Goal: Task Accomplishment & Management: Use online tool/utility

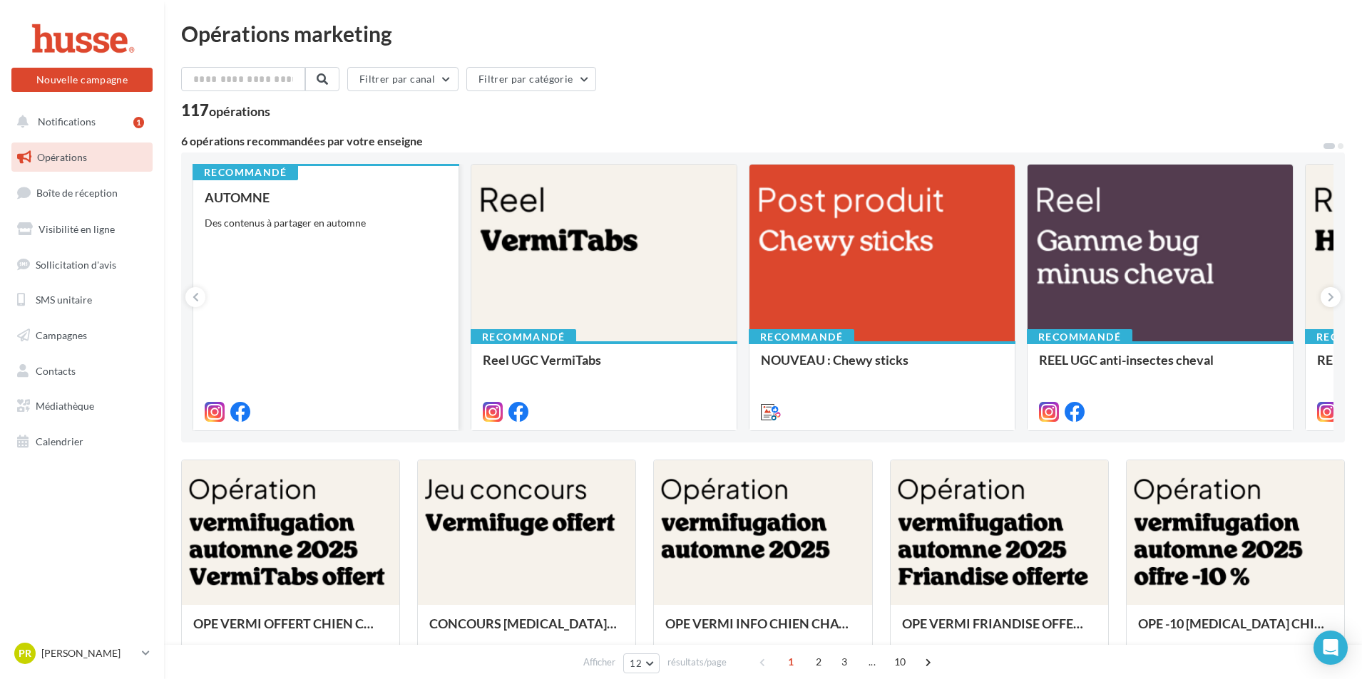
click at [378, 407] on div at bounding box center [326, 410] width 242 height 17
click at [327, 379] on div "AUTOMNE Des contenus à partager en automne" at bounding box center [326, 303] width 242 height 227
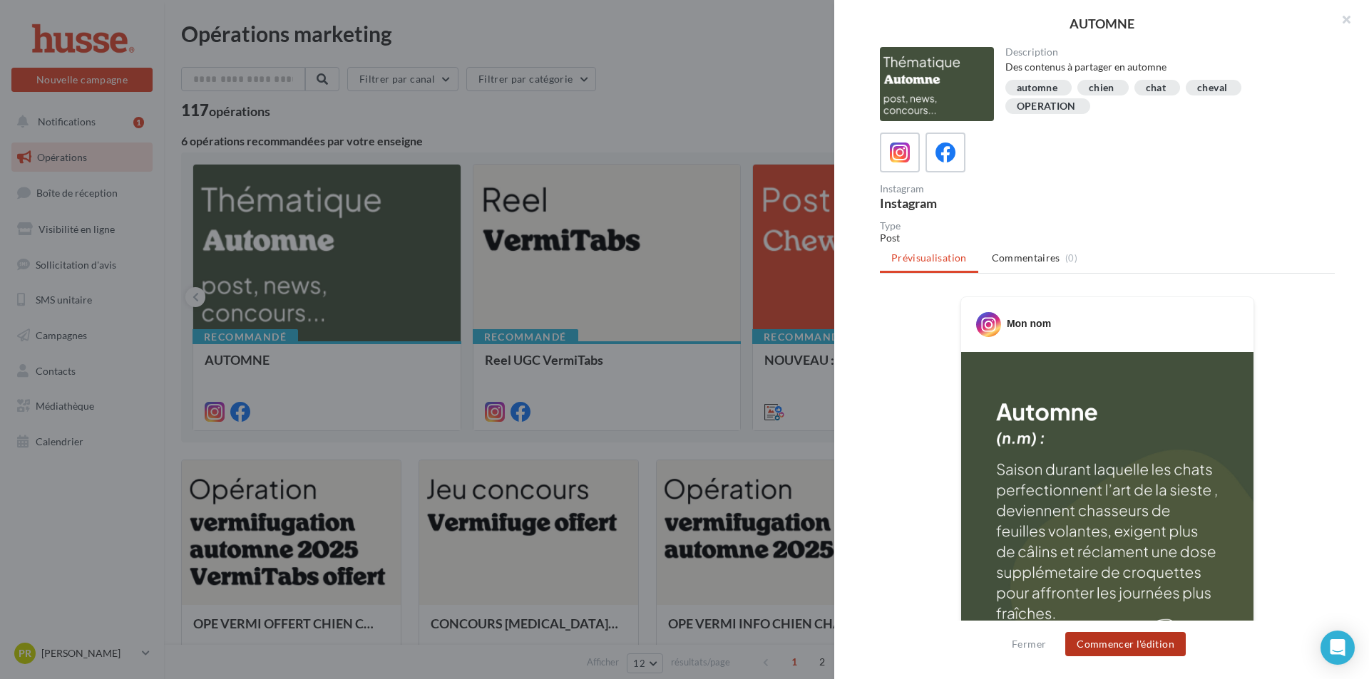
click at [1137, 637] on button "Commencer l'édition" at bounding box center [1125, 644] width 120 height 24
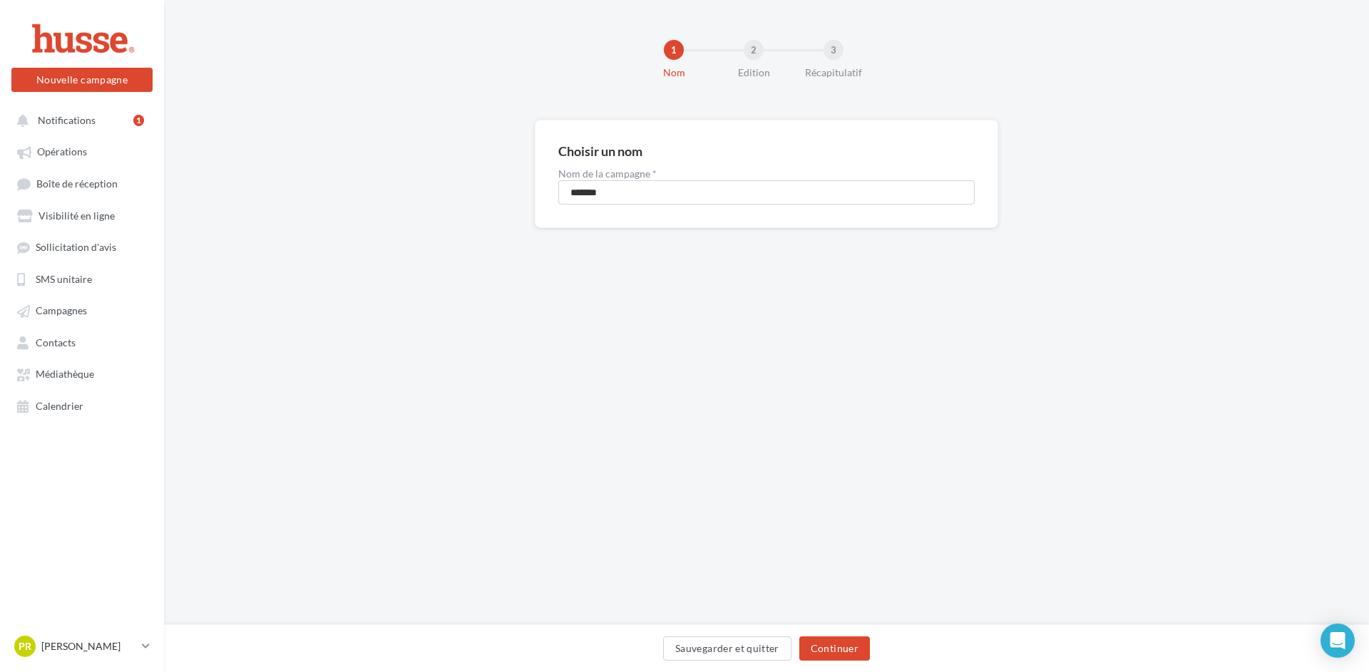
click at [826, 634] on div "Sauvegarder et quitter Continuer" at bounding box center [766, 649] width 1205 height 48
click at [834, 645] on button "Continuer" at bounding box center [834, 649] width 71 height 24
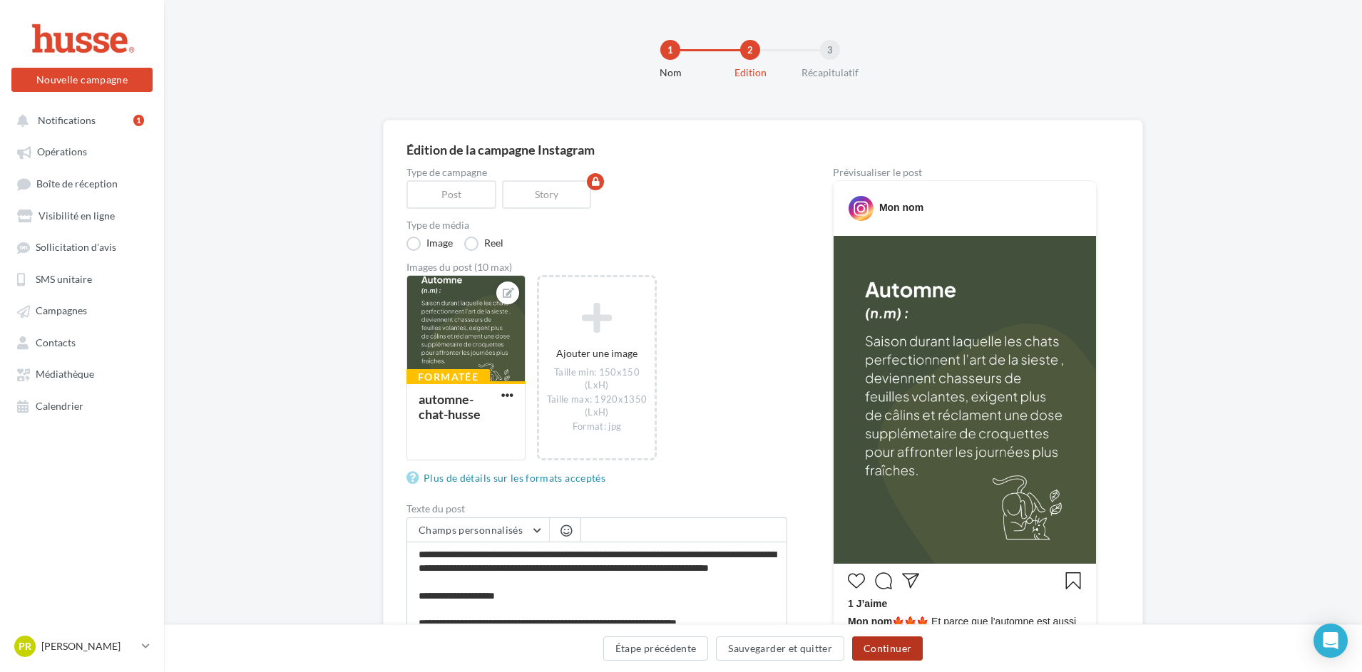
click at [891, 652] on button "Continuer" at bounding box center [887, 649] width 71 height 24
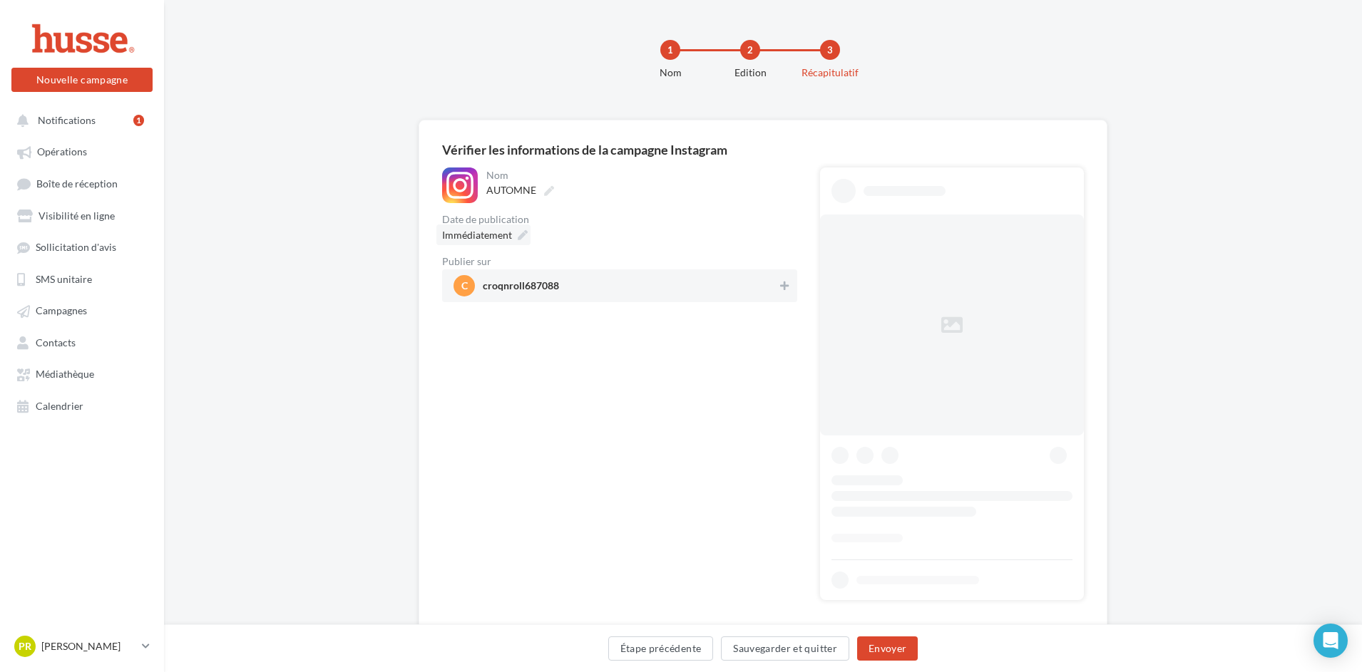
click at [483, 240] on span "Immédiatement" at bounding box center [477, 235] width 70 height 12
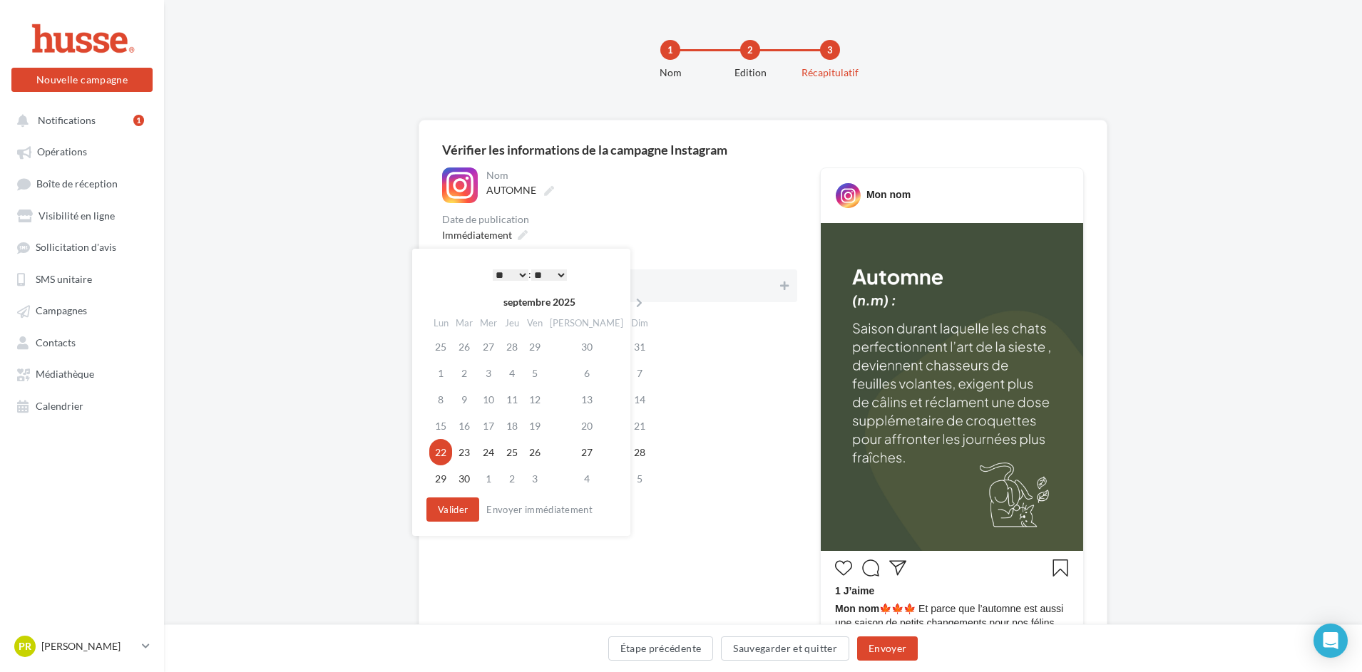
click at [515, 275] on select "* * * * * * * * * * ** ** ** ** ** ** ** ** ** ** ** ** ** **" at bounding box center [511, 275] width 36 height 11
click at [457, 493] on div "septembre 2025 Lun Mar Mer Jeu Ven Sam Dim 25 26 27 28 29 30 31 1 2 3 4 5 6 7 8…" at bounding box center [522, 392] width 193 height 206
click at [458, 503] on button "Valider" at bounding box center [452, 510] width 53 height 24
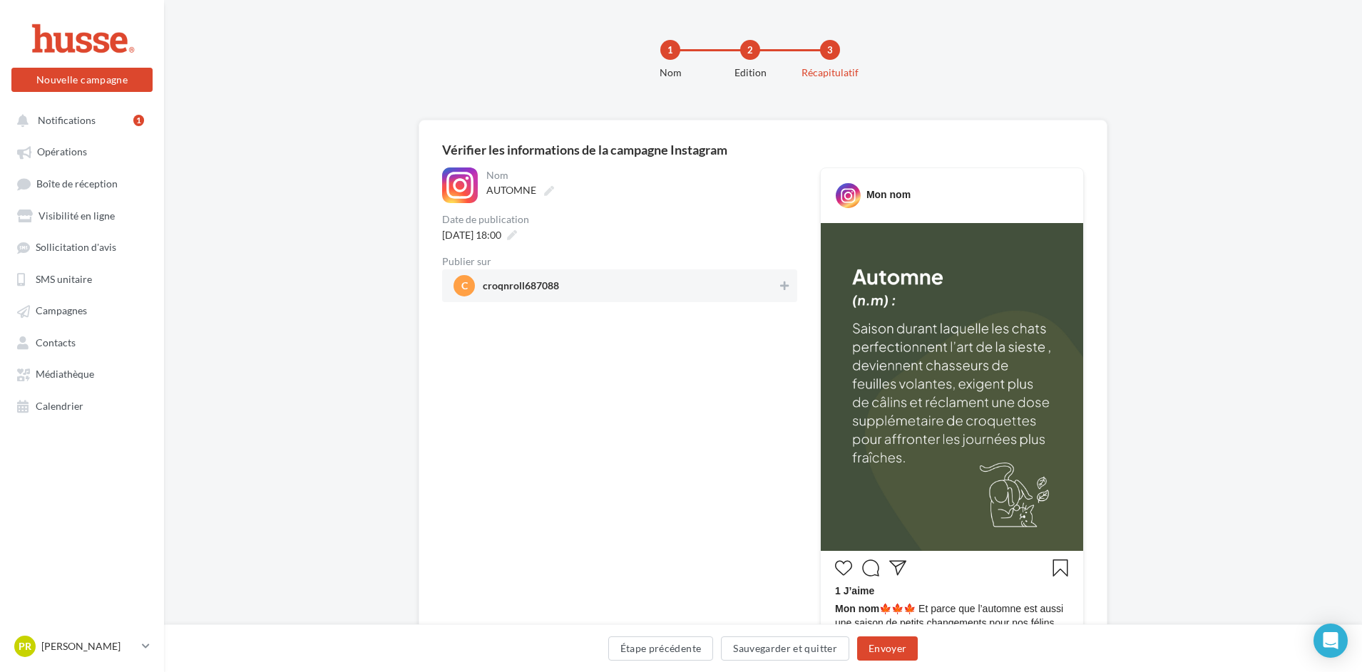
click at [656, 296] on span "c croqnroll687088" at bounding box center [615, 285] width 324 height 21
click at [891, 650] on button "Envoyer" at bounding box center [887, 649] width 61 height 24
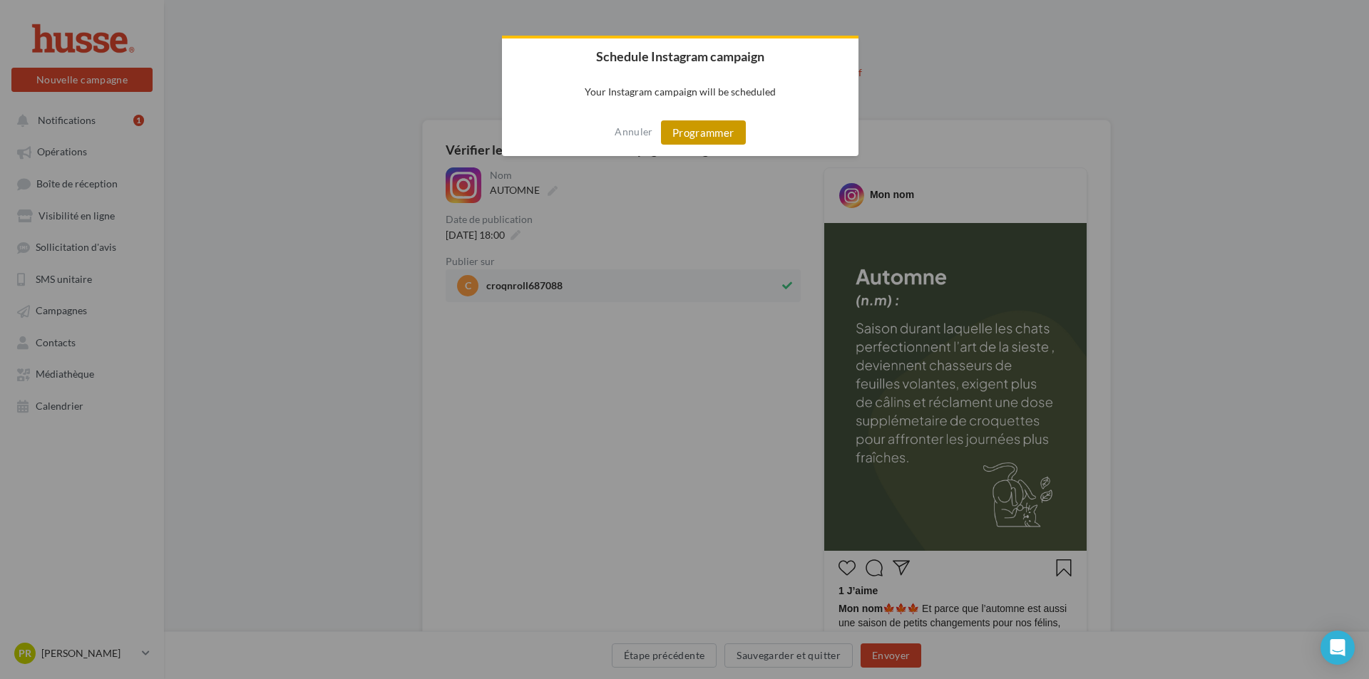
click at [728, 141] on button "Programmer" at bounding box center [703, 132] width 85 height 24
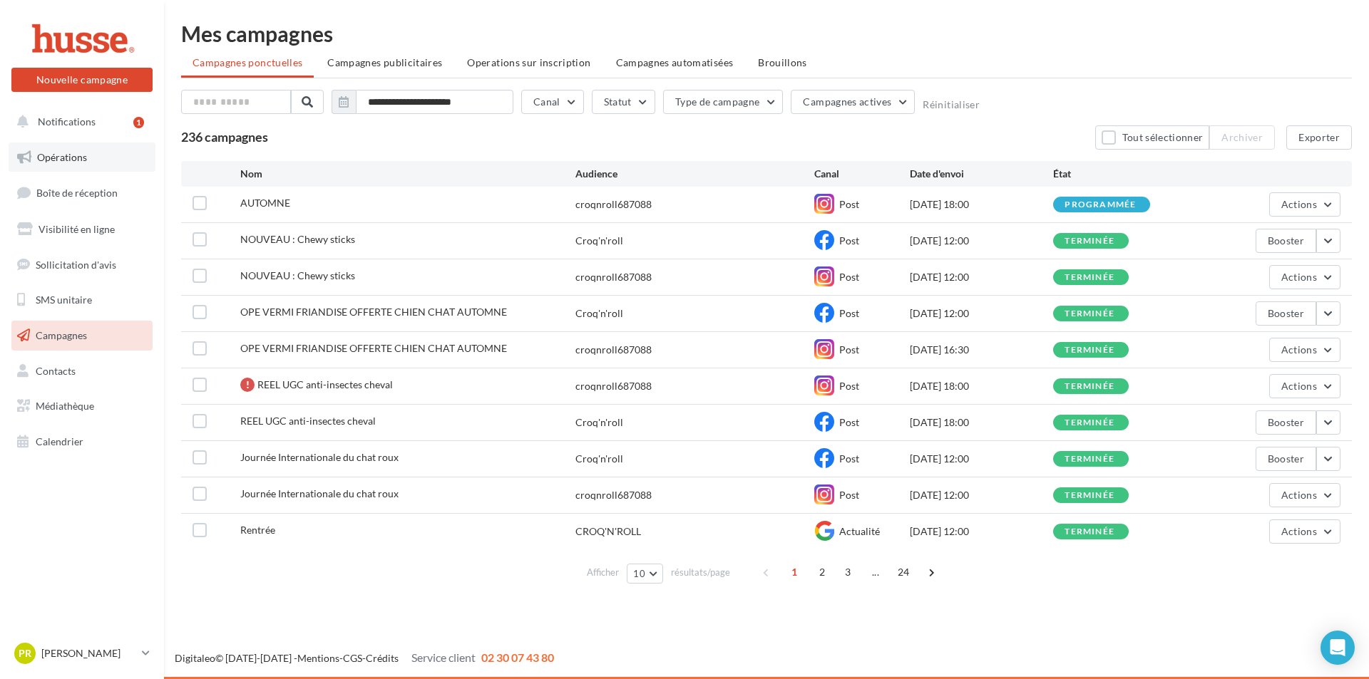
click at [79, 161] on span "Opérations" at bounding box center [62, 157] width 50 height 12
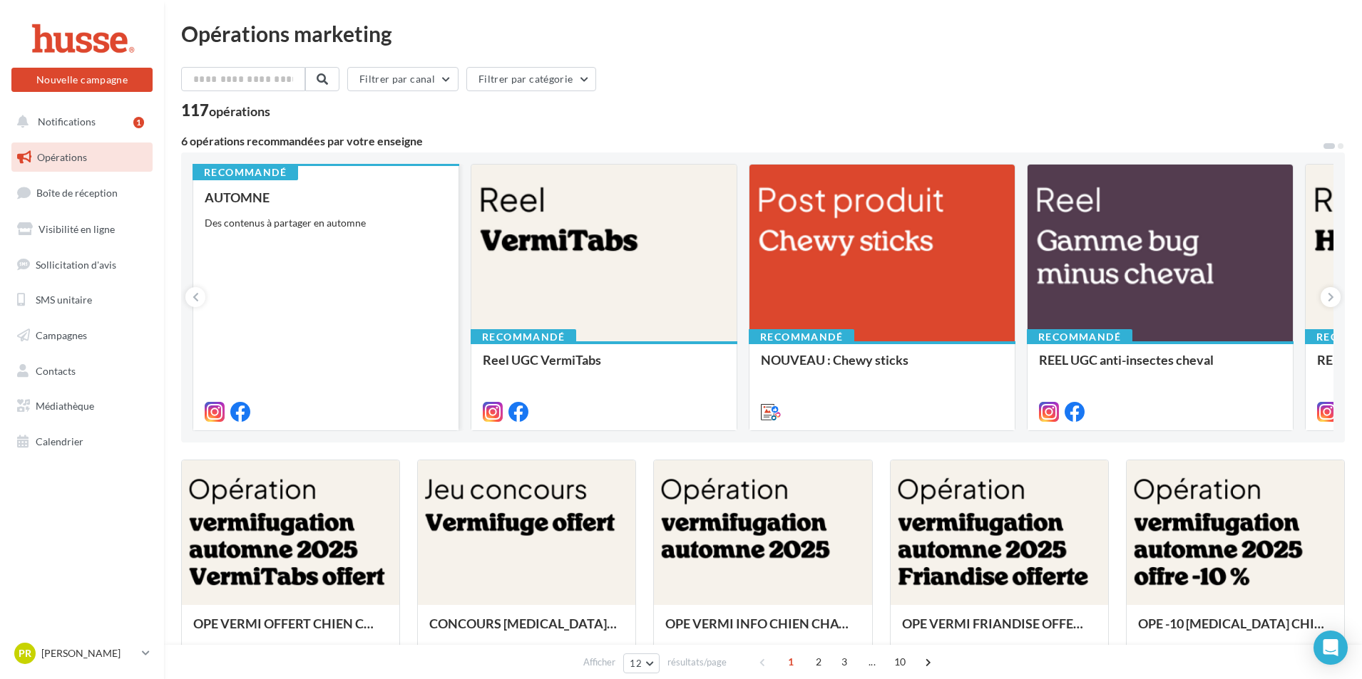
click at [354, 261] on div "AUTOMNE Des contenus à partager en automne" at bounding box center [326, 303] width 242 height 227
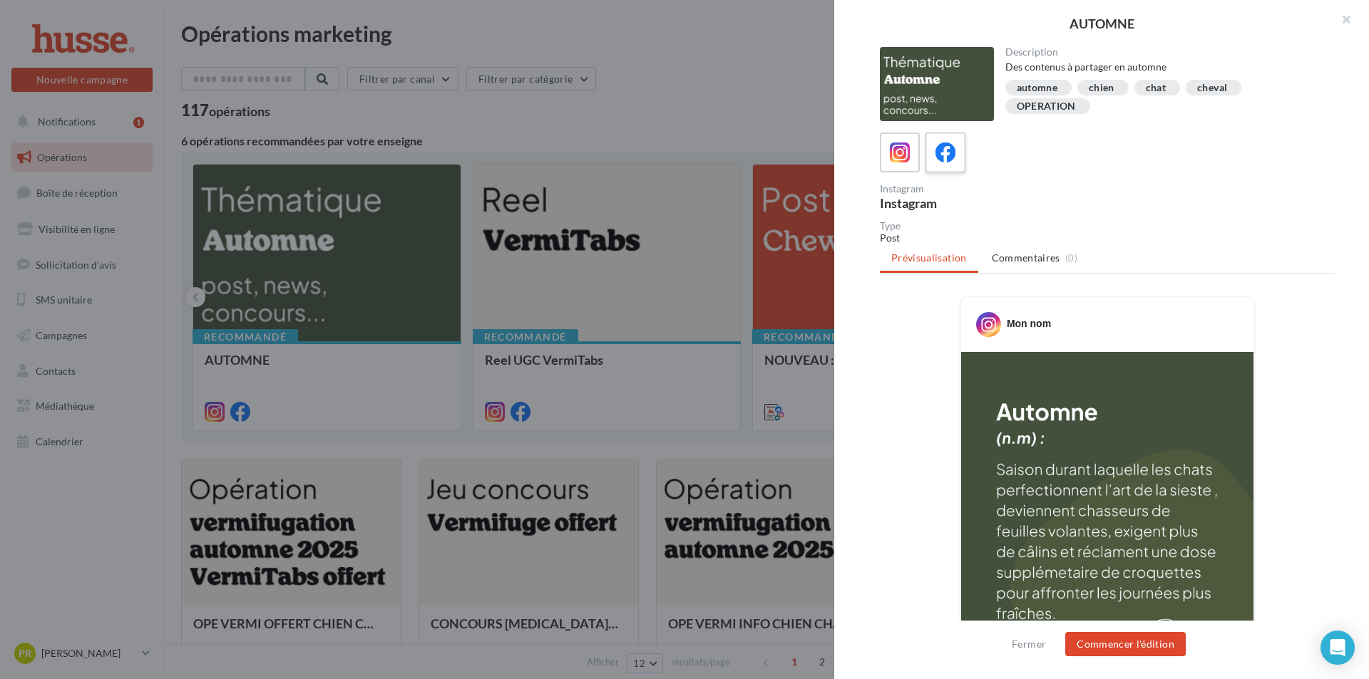
drag, startPoint x: 953, startPoint y: 158, endPoint x: 972, endPoint y: 219, distance: 64.3
click at [953, 159] on icon at bounding box center [945, 153] width 21 height 21
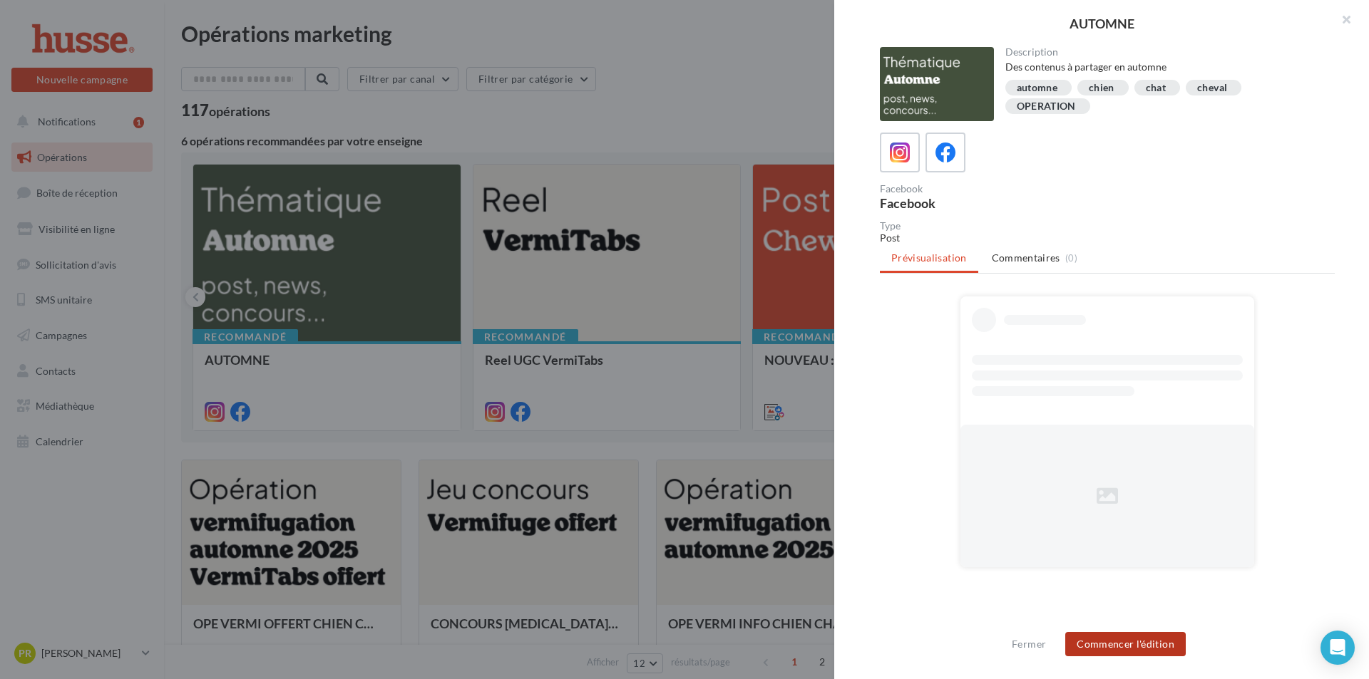
click at [1118, 645] on button "Commencer l'édition" at bounding box center [1125, 644] width 120 height 24
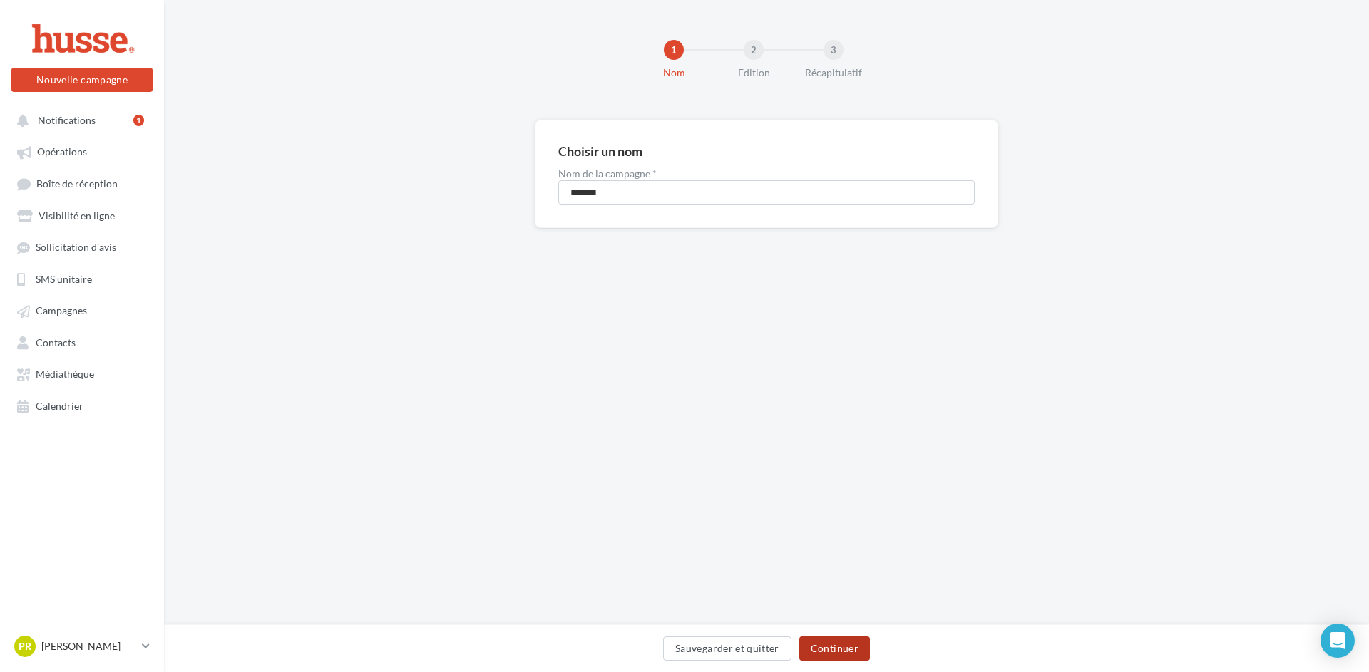
click at [821, 649] on button "Continuer" at bounding box center [834, 649] width 71 height 24
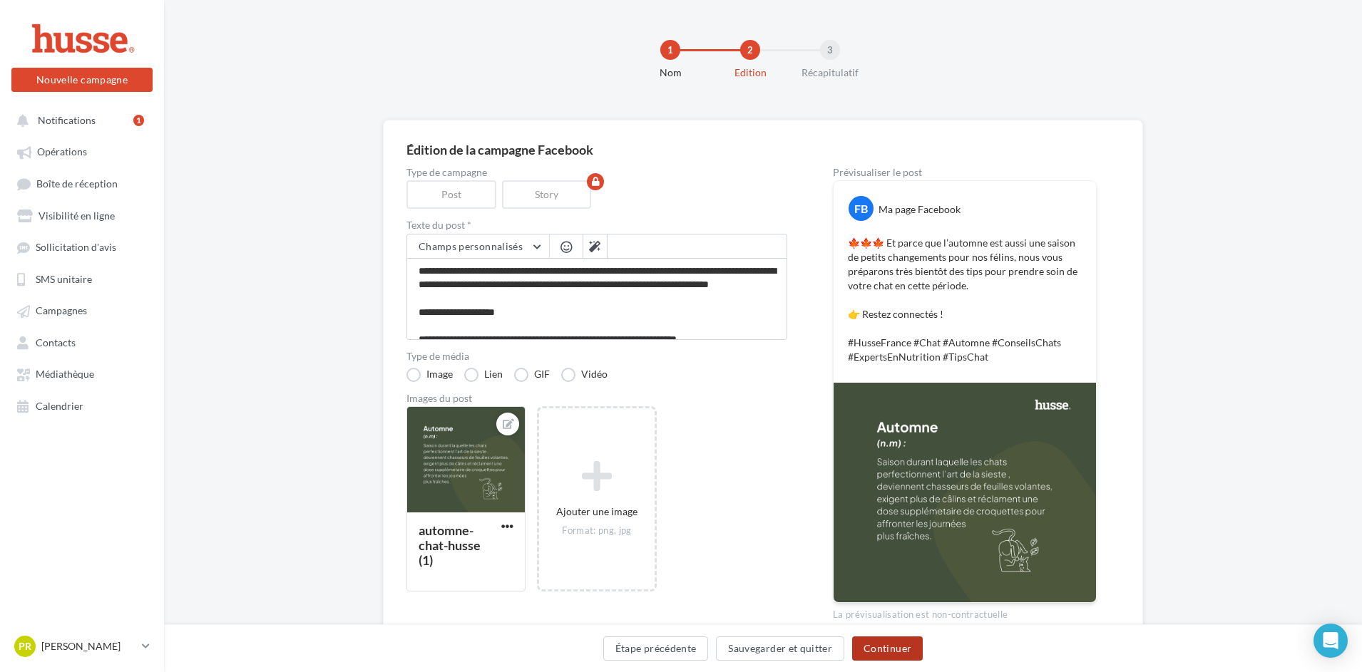
click at [865, 643] on button "Continuer" at bounding box center [887, 649] width 71 height 24
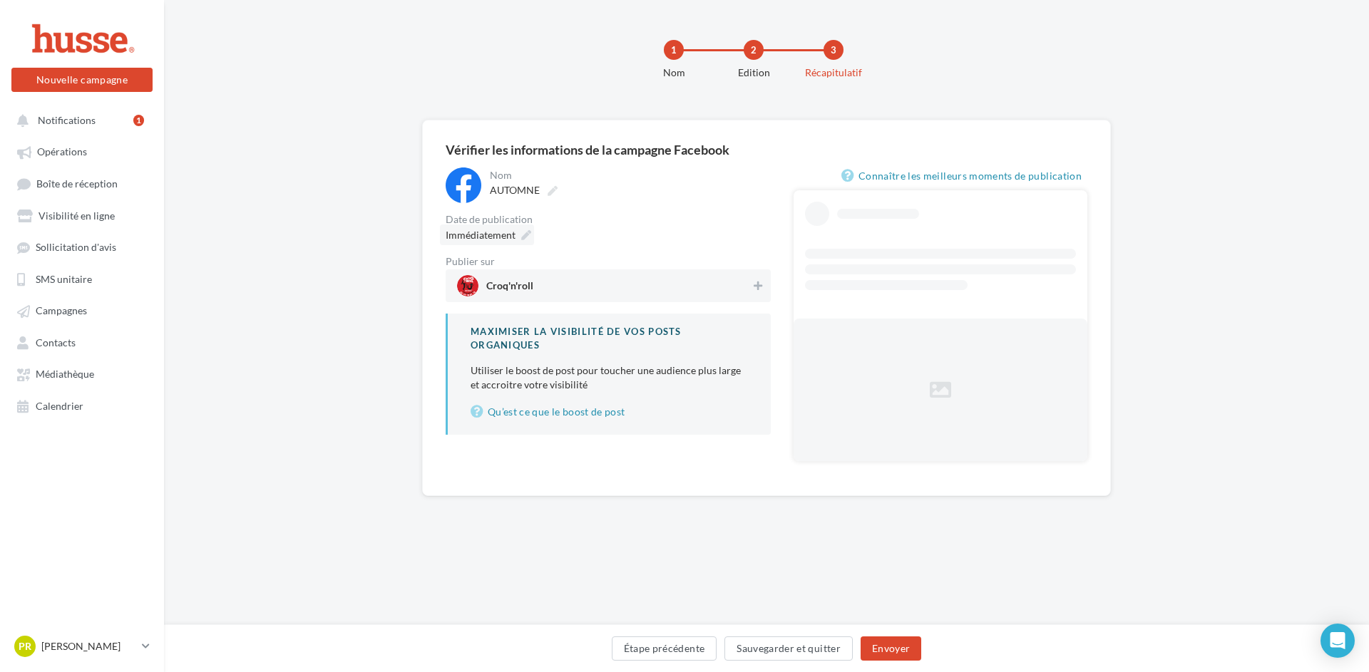
click at [488, 236] on span "Immédiatement" at bounding box center [481, 235] width 70 height 12
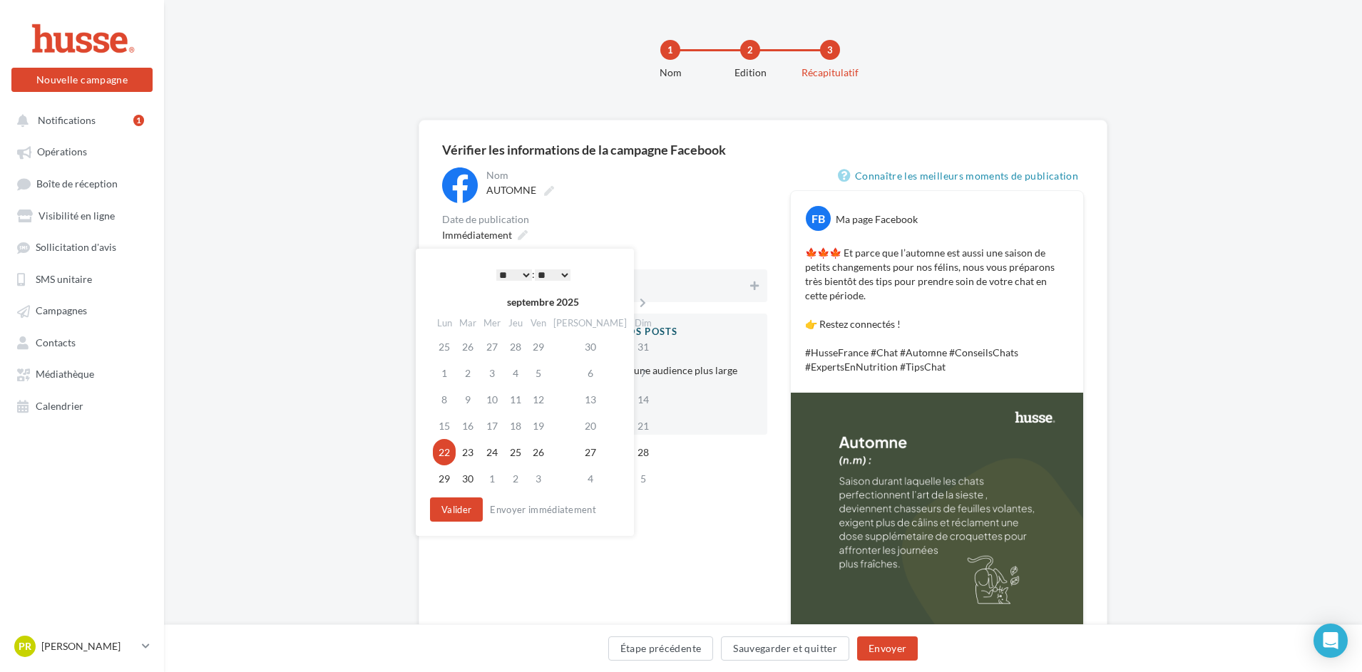
click at [509, 263] on div "**********" at bounding box center [525, 392] width 218 height 287
click at [509, 270] on select "* * * * * * * * * * ** ** ** ** ** ** ** ** ** ** ** ** ** **" at bounding box center [514, 275] width 36 height 11
click at [449, 518] on button "Valider" at bounding box center [452, 510] width 53 height 24
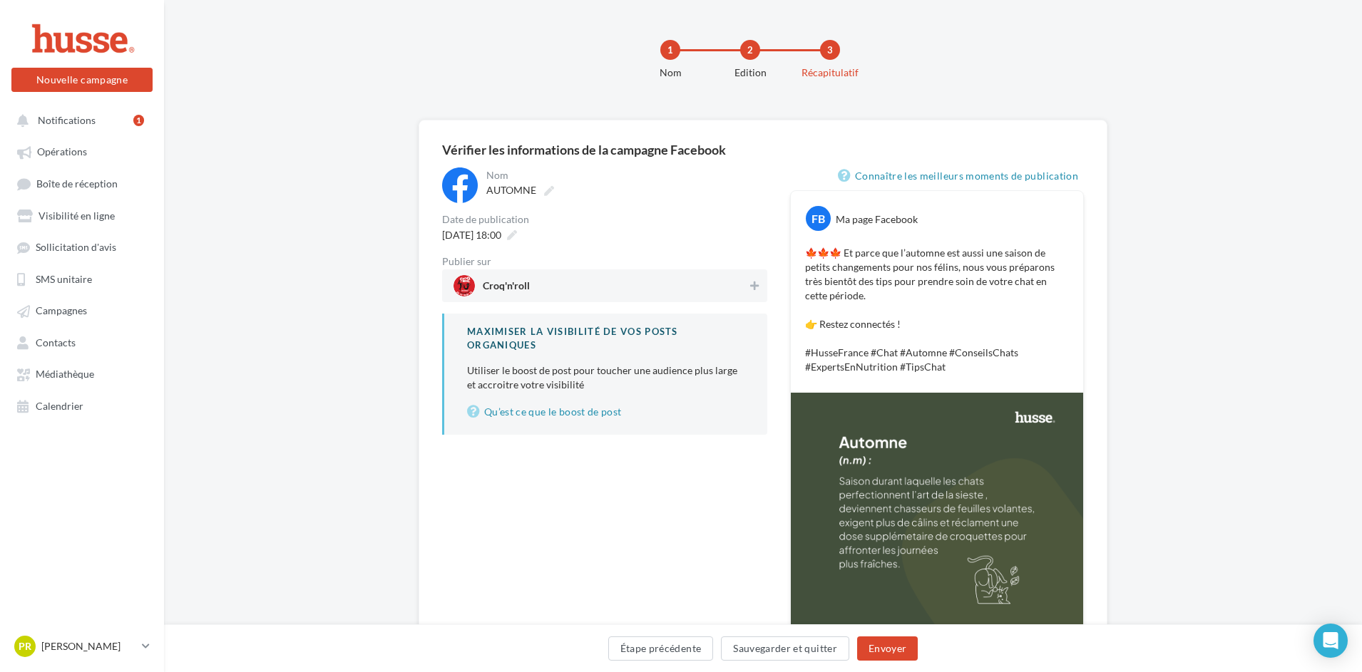
click at [555, 295] on span "Croq'n'roll" at bounding box center [600, 285] width 294 height 21
click at [883, 660] on button "Envoyer" at bounding box center [887, 649] width 61 height 24
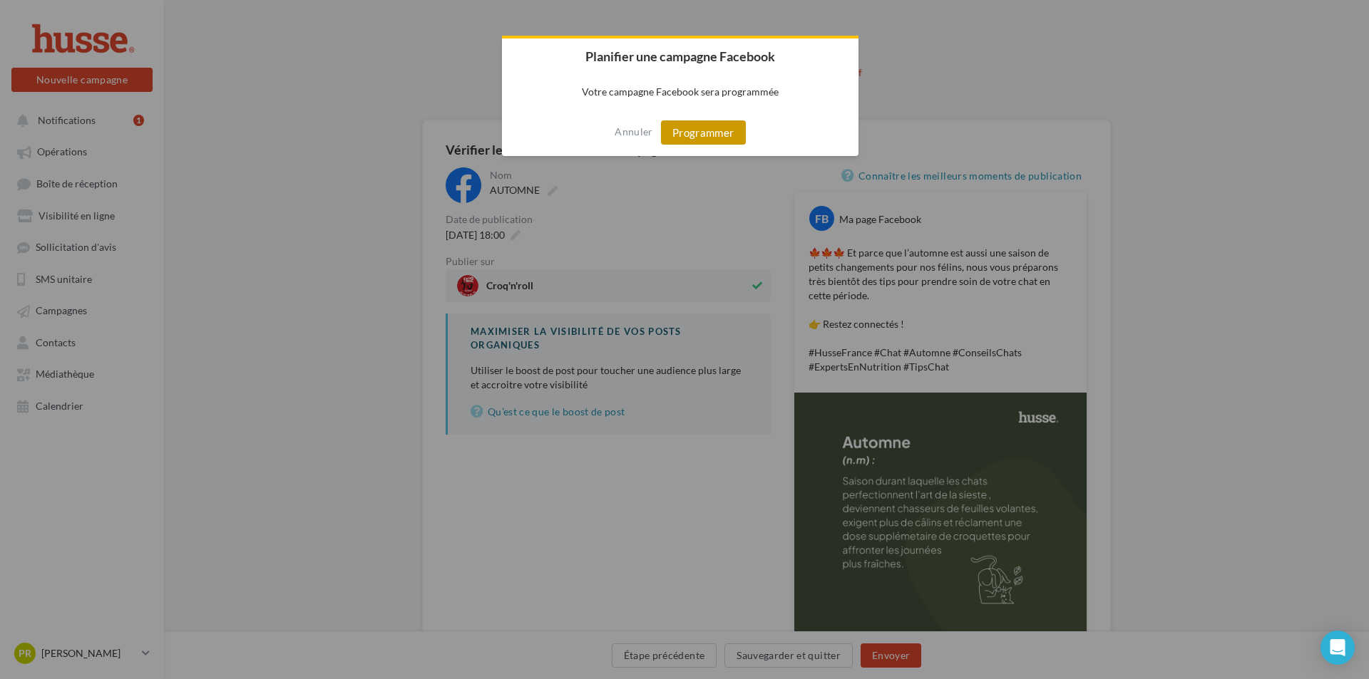
click at [714, 130] on button "Programmer" at bounding box center [703, 132] width 85 height 24
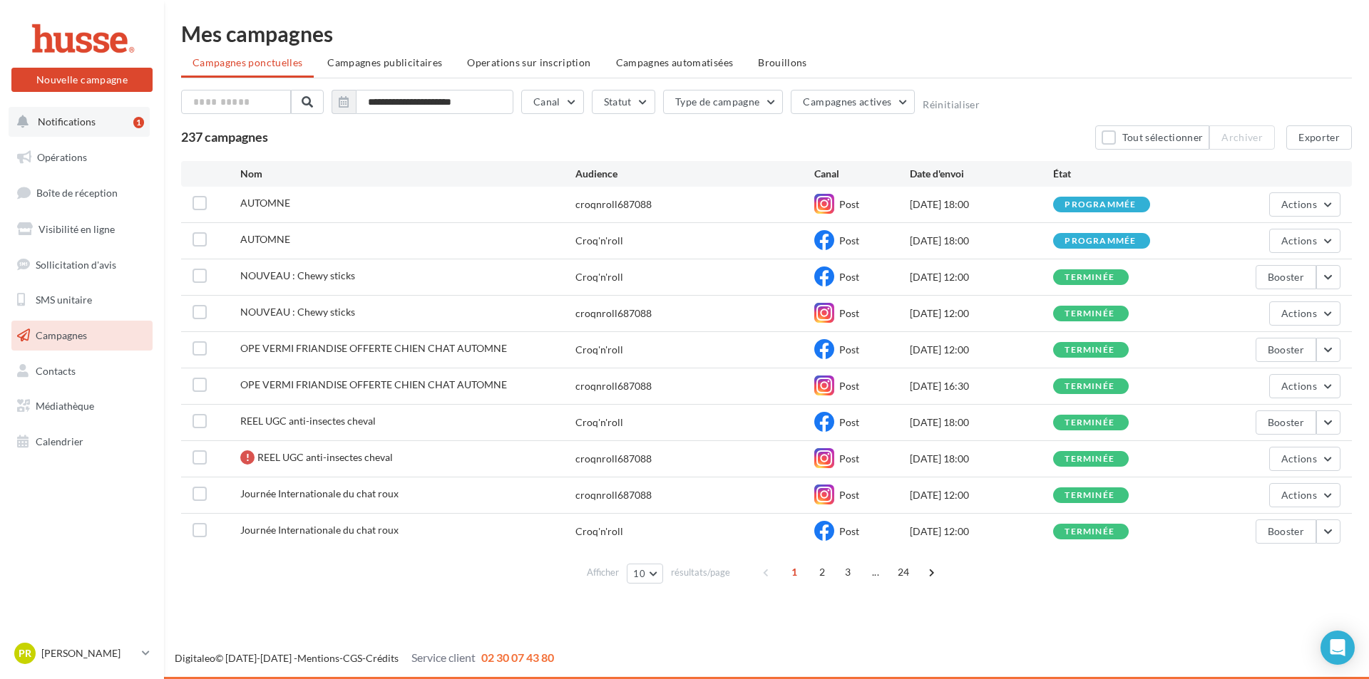
click at [88, 116] on span "Notifications" at bounding box center [67, 122] width 58 height 12
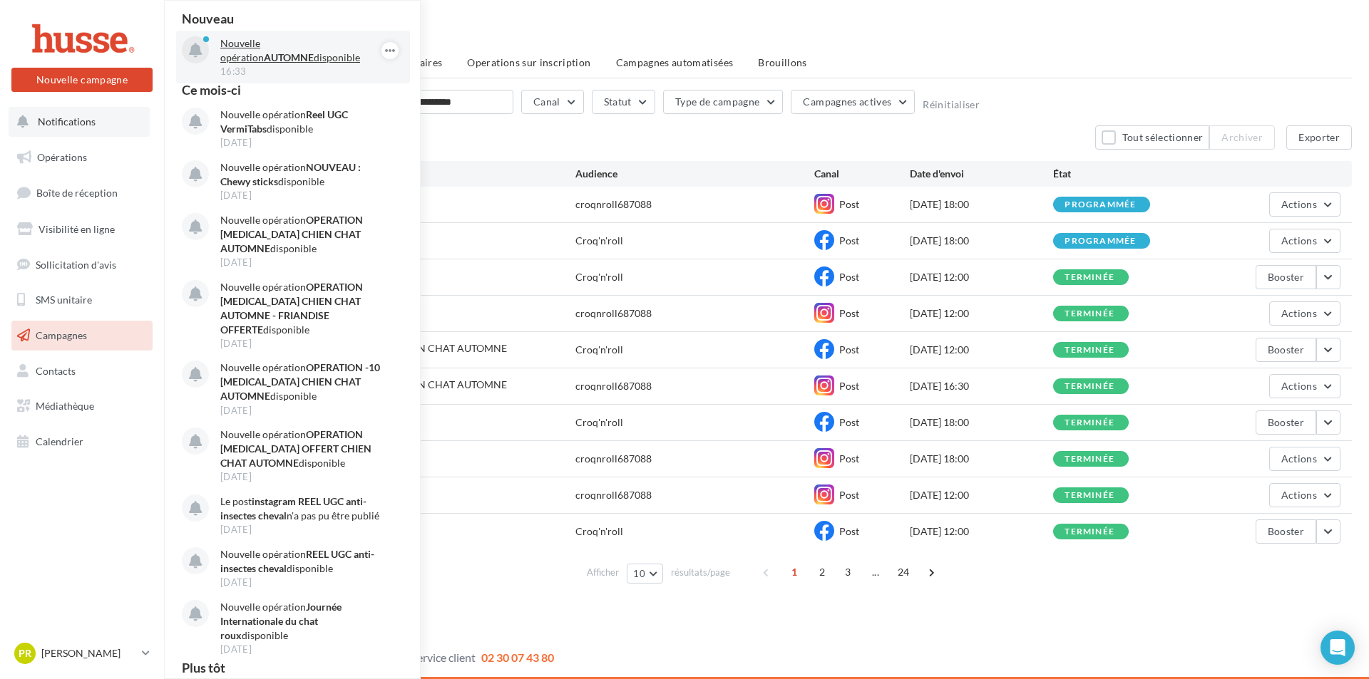
click at [279, 39] on p "Nouvelle opération AUTOMNE disponible" at bounding box center [302, 50] width 165 height 29
